Goal: Register for event/course

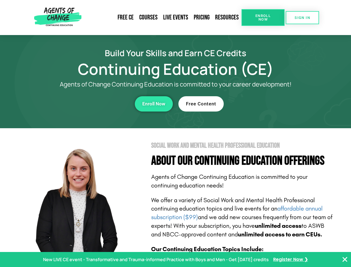
click at [175, 133] on section "Social Work and Mental Health Professional Education About Our Continuing Educa…" at bounding box center [175, 244] width 351 height 233
click at [227, 17] on link "Resources" at bounding box center [226, 17] width 29 height 13
click at [263, 17] on span "Enroll Now" at bounding box center [262, 17] width 25 height 7
click at [302, 17] on span "SIGN IN" at bounding box center [302, 18] width 16 height 4
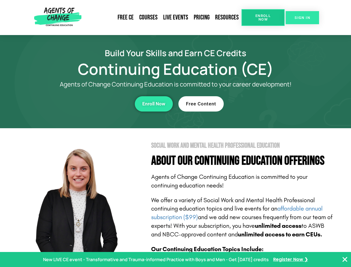
click at [302, 17] on span "SIGN IN" at bounding box center [302, 18] width 16 height 4
click at [96, 104] on div "Enroll Now" at bounding box center [96, 103] width 153 height 15
click at [154, 104] on span "Enroll Now" at bounding box center [153, 103] width 23 height 5
